Goal: Task Accomplishment & Management: Manage account settings

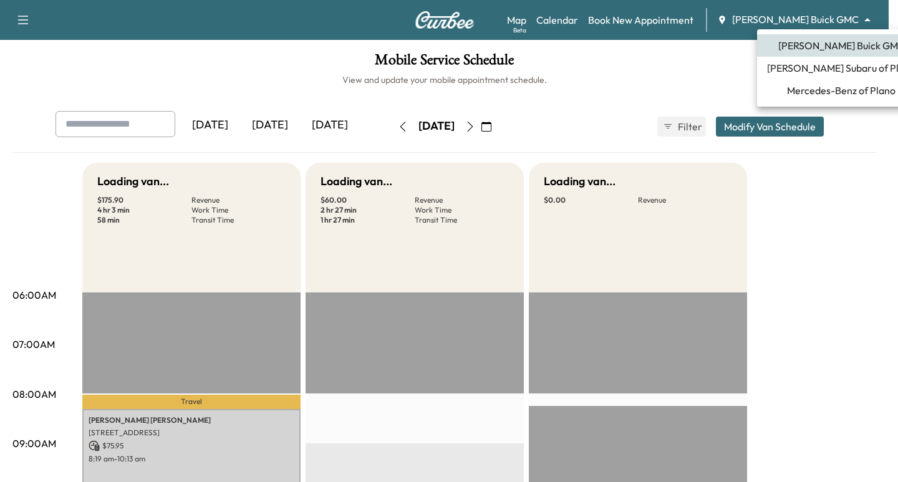
click at [857, 26] on body "Support Log Out Map Beta Calendar Book New Appointment [PERSON_NAME] Buick GMC …" at bounding box center [449, 241] width 898 height 482
click at [815, 85] on span "Mercedes-Benz of Plano" at bounding box center [841, 90] width 108 height 15
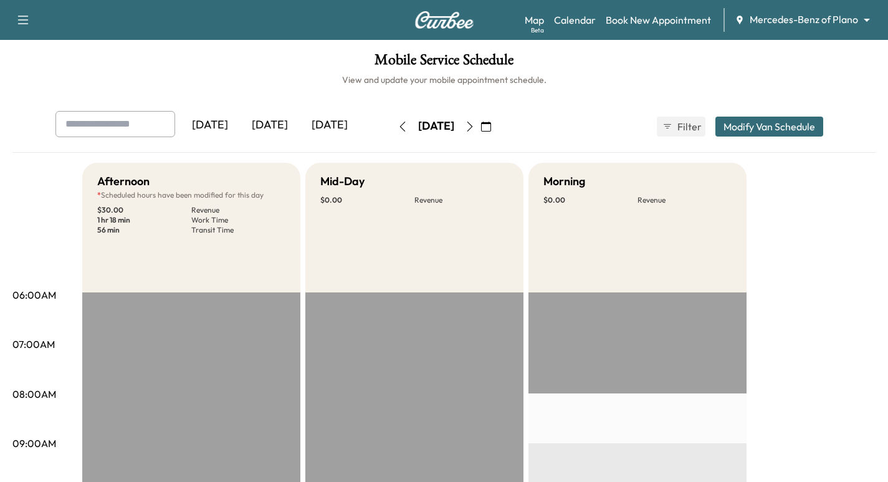
click at [475, 125] on icon "button" at bounding box center [470, 127] width 10 height 10
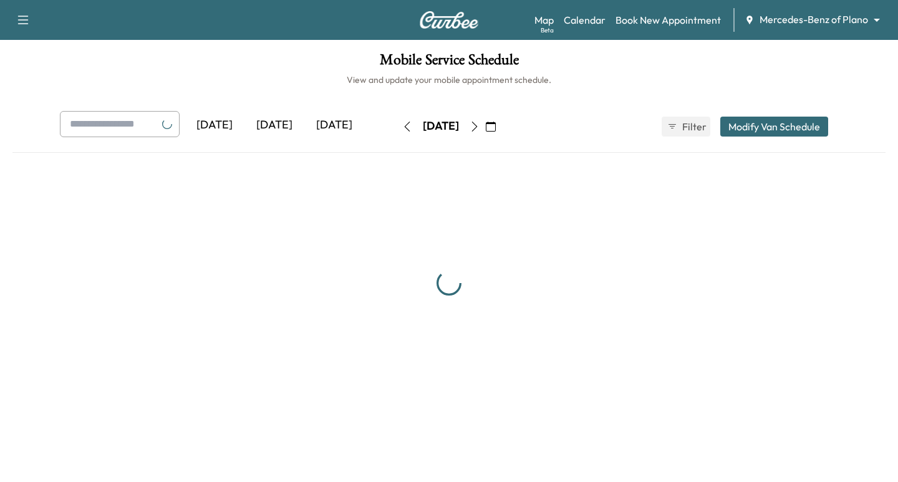
click at [501, 125] on div "[DATE] September 2025 S M T W T F S 31 1 2 3 4 5 6 7 8 9 10 11 12 13 14 15 16 1…" at bounding box center [448, 127] width 105 height 20
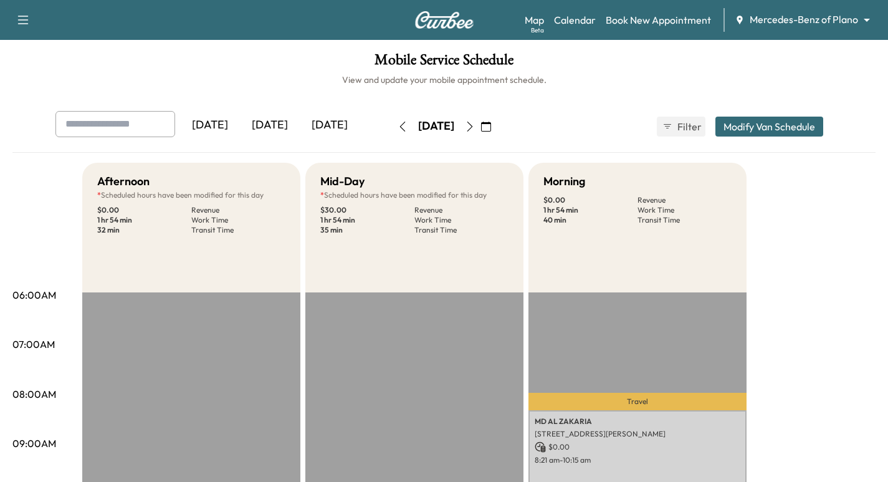
click at [475, 123] on icon "button" at bounding box center [470, 127] width 10 height 10
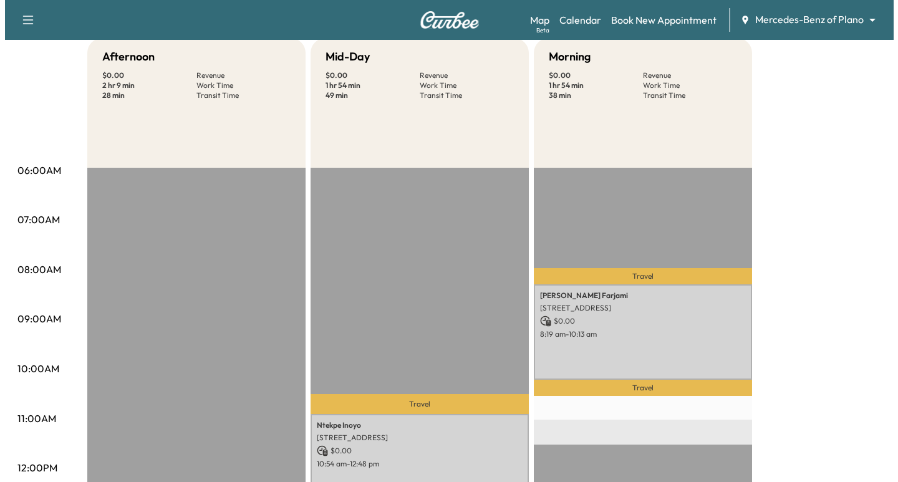
scroll to position [187, 0]
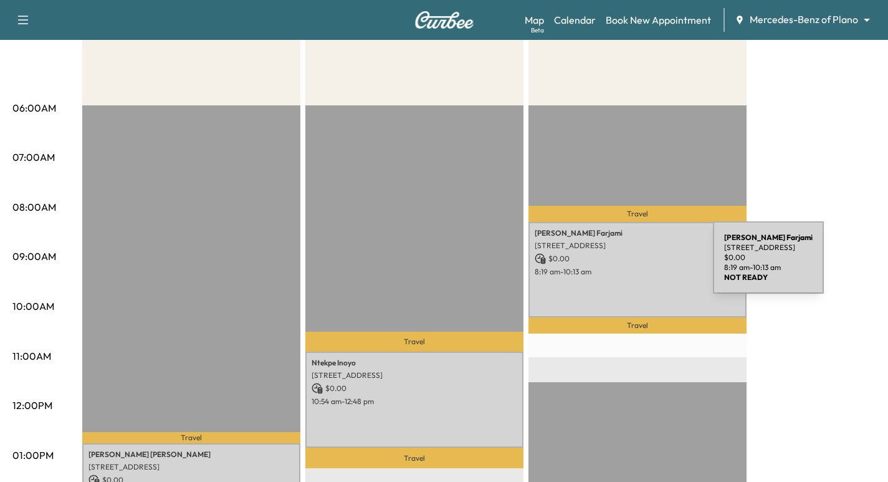
click at [620, 267] on p "8:19 am - 10:13 am" at bounding box center [638, 272] width 206 height 10
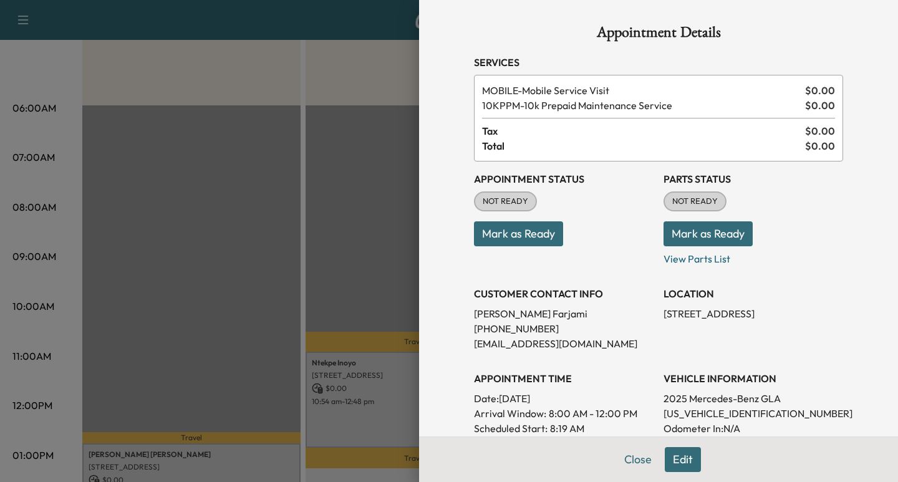
click at [672, 455] on button "Edit" at bounding box center [683, 459] width 36 height 25
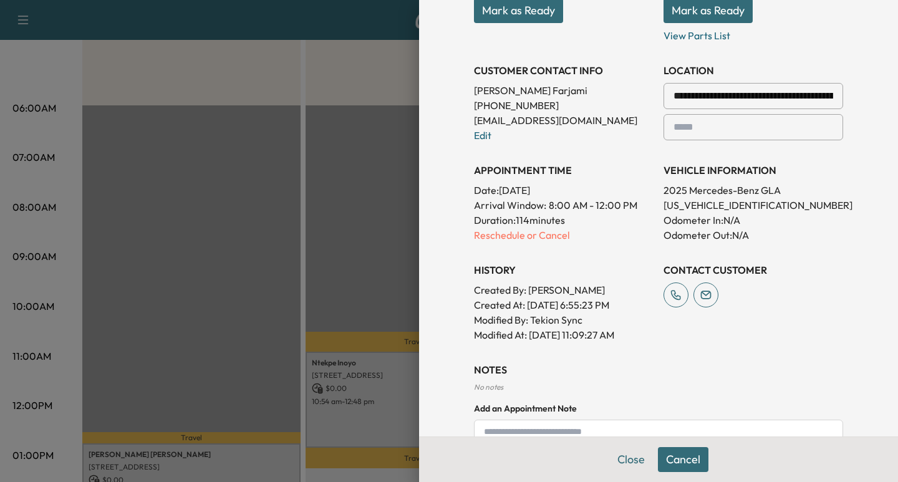
scroll to position [355, 0]
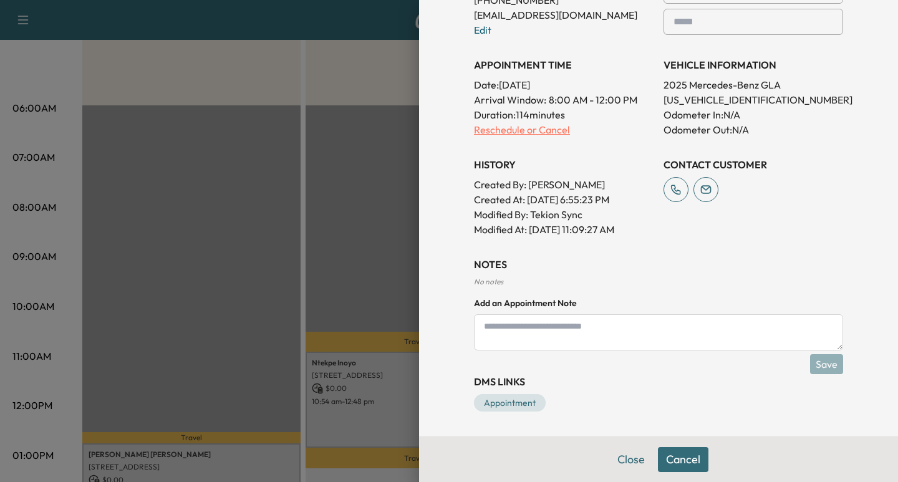
click at [507, 126] on p "Reschedule or Cancel" at bounding box center [564, 129] width 180 height 15
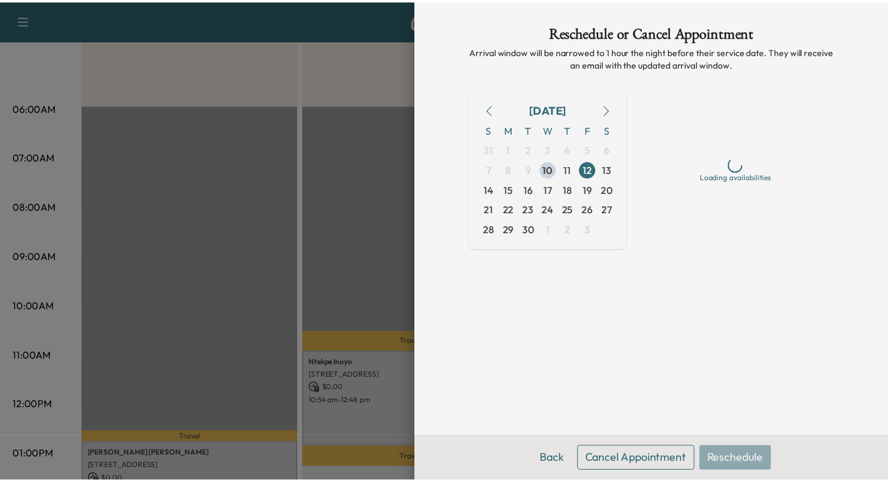
scroll to position [0, 0]
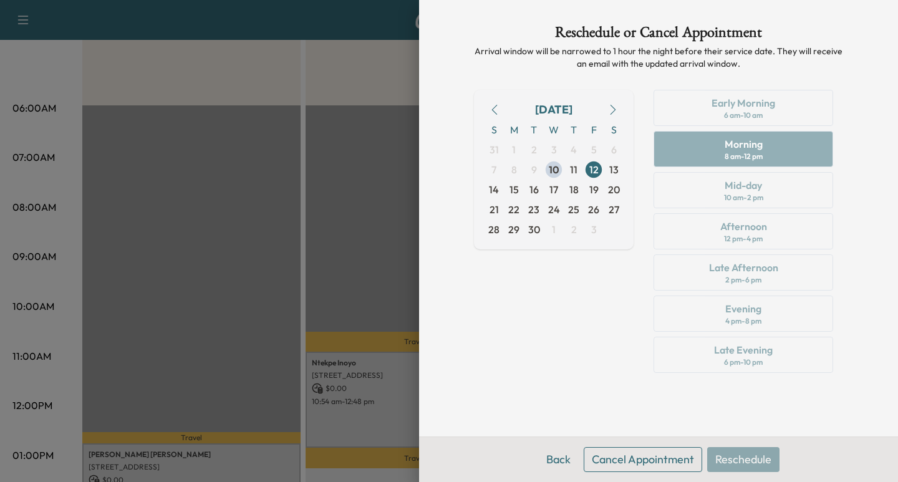
click at [614, 461] on button "Cancel Appointment" at bounding box center [642, 459] width 118 height 25
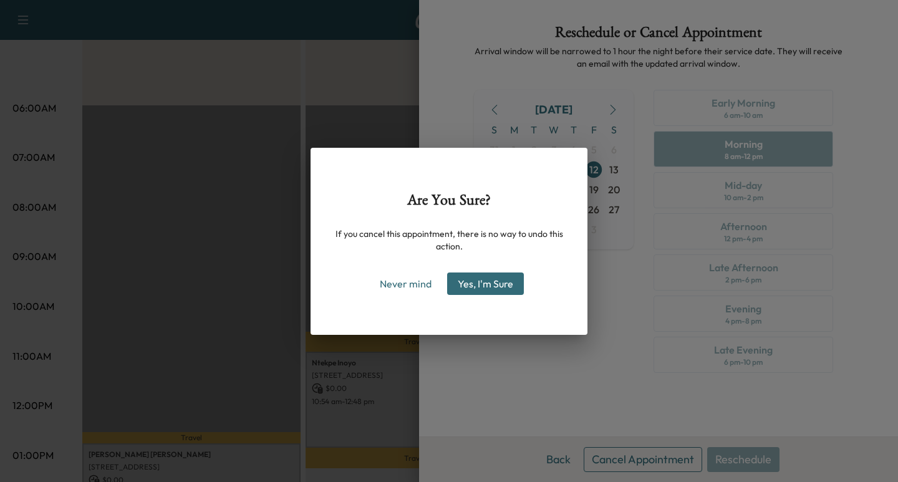
click at [473, 285] on button "Yes, I'm Sure" at bounding box center [485, 283] width 77 height 22
